Goal: Transaction & Acquisition: Book appointment/travel/reservation

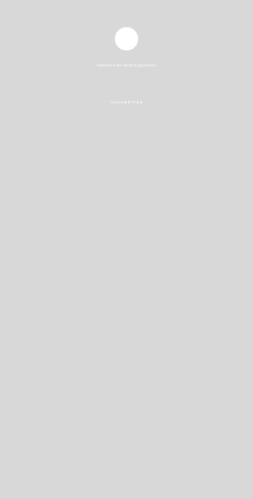
select select "es"
click at [203, 78] on div "Patience is the secret to good food. Powered by" at bounding box center [126, 249] width 253 height 499
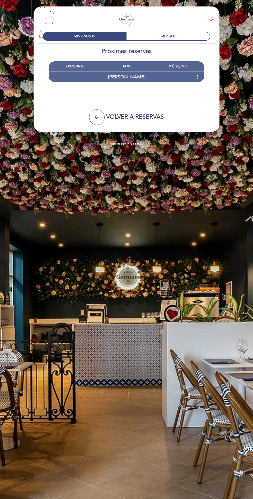
click at [199, 81] on div "[PERSON_NAME] more_vert" at bounding box center [126, 76] width 155 height 11
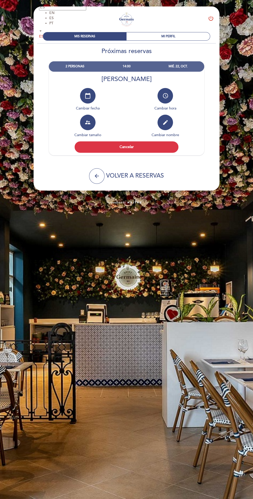
click at [170, 91] on button "access_time" at bounding box center [166, 96] width 16 height 16
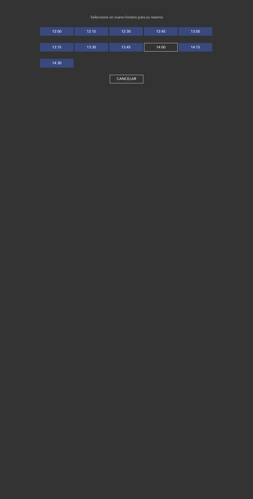
click at [114, 75] on button "Cancelar" at bounding box center [127, 79] width 34 height 9
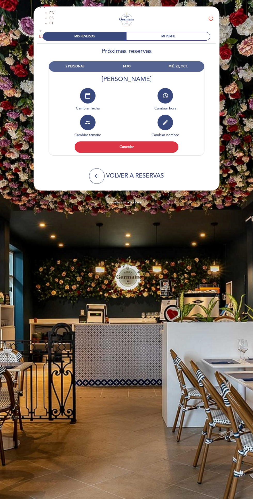
click at [103, 149] on button "Cancelar" at bounding box center [127, 146] width 104 height 11
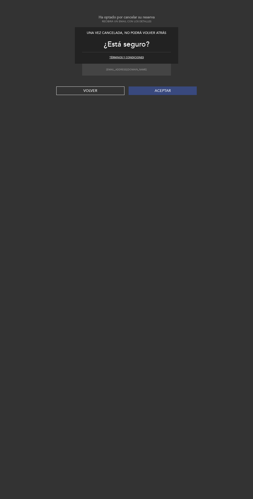
click at [149, 93] on button "Aceptar" at bounding box center [163, 90] width 68 height 9
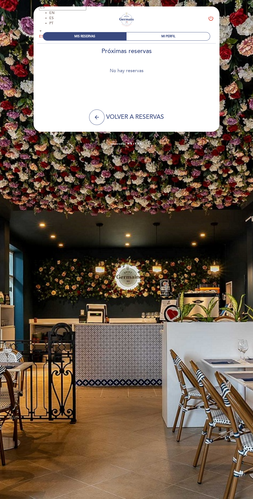
click at [95, 116] on icon "arrow_back" at bounding box center [97, 117] width 6 height 6
select select "es"
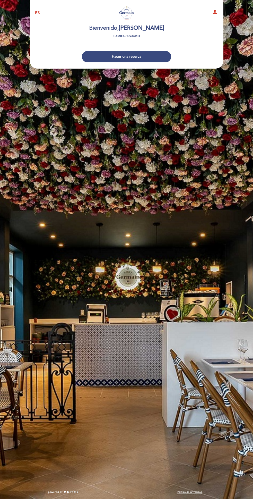
click at [158, 51] on button "Hacer una reserva" at bounding box center [126, 56] width 89 height 11
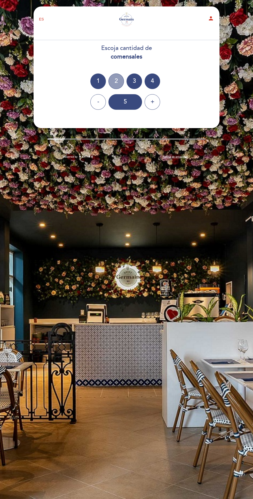
click at [117, 79] on div "2" at bounding box center [117, 81] width 16 height 16
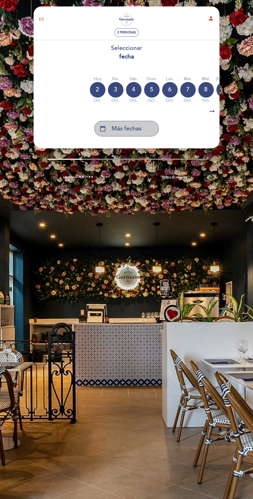
click at [130, 133] on span "Más fechas" at bounding box center [127, 128] width 30 height 9
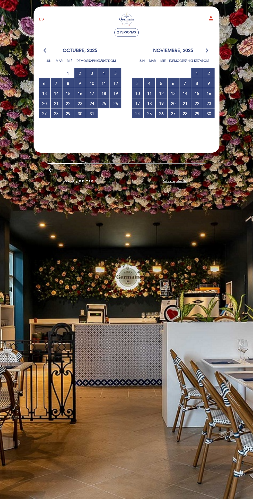
click at [63, 102] on span "22 RESERVAS DISPONIBLES" at bounding box center [68, 103] width 11 height 10
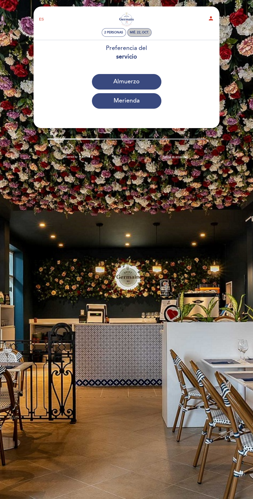
click at [138, 34] on div "mié. 22, oct." at bounding box center [139, 33] width 19 height 4
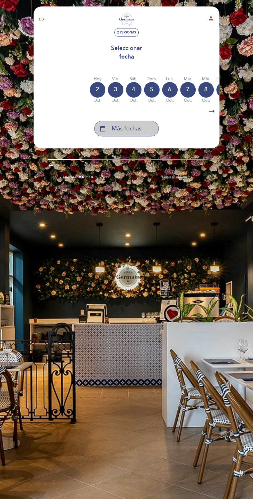
click at [105, 134] on div "calendar_today Más fechas" at bounding box center [126, 129] width 65 height 16
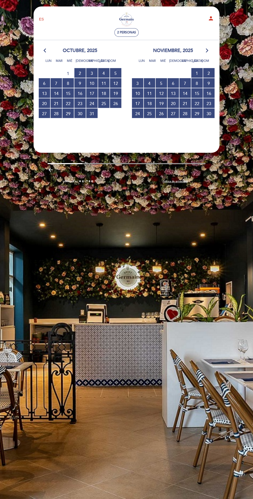
click at [57, 103] on span "21 RESERVAS DISPONIBLES" at bounding box center [56, 103] width 11 height 10
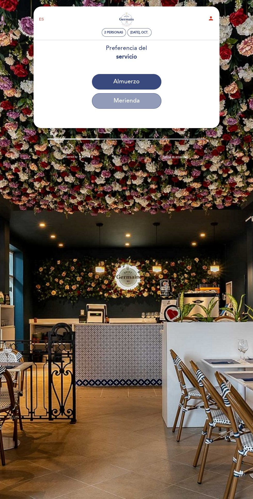
click at [151, 100] on button "Merienda" at bounding box center [127, 101] width 70 height 16
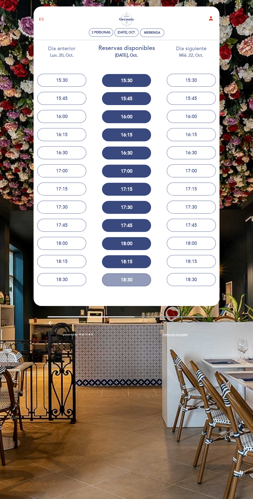
click at [126, 283] on button "18:30" at bounding box center [126, 279] width 49 height 13
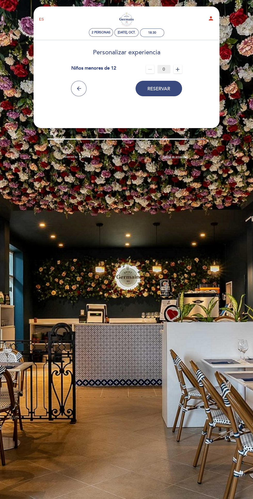
click at [172, 95] on button "Reservar" at bounding box center [159, 89] width 47 height 16
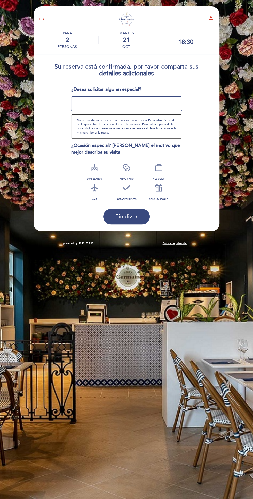
click at [141, 168] on div "ANIVERSARIO" at bounding box center [127, 171] width 32 height 20
click at [133, 165] on icon at bounding box center [126, 167] width 13 height 13
click at [84, 99] on textarea at bounding box center [126, 103] width 111 height 14
type textarea "Me gustaría reservar una mesa en la fuente, es para una ocasión especial. Mucha…"
click at [112, 213] on button "Finalizar" at bounding box center [126, 217] width 47 height 16
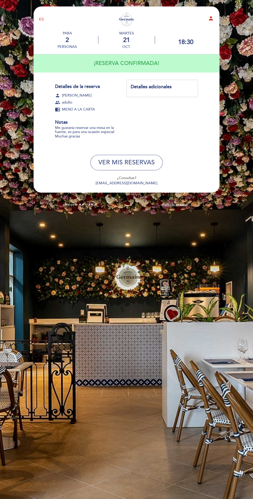
click at [120, 164] on button "VER MIS RESERVAS" at bounding box center [127, 163] width 72 height 16
select select "es"
